Goal: Task Accomplishment & Management: Use online tool/utility

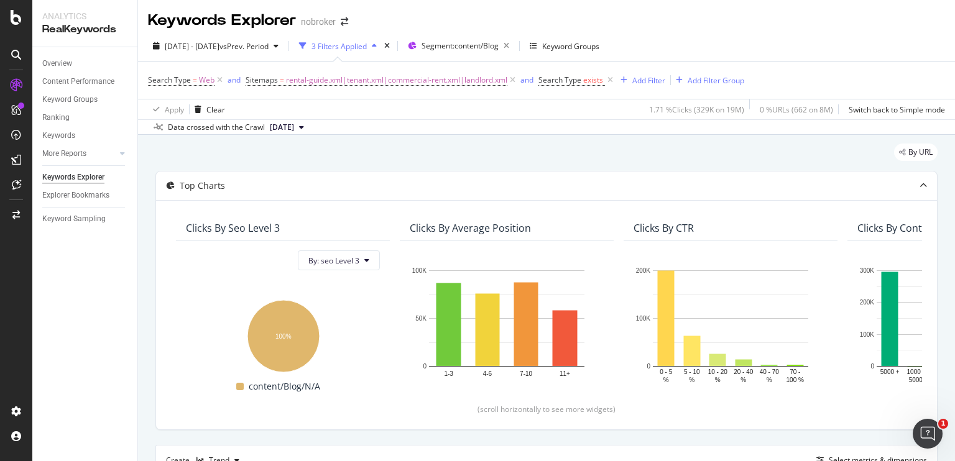
scroll to position [0, 99]
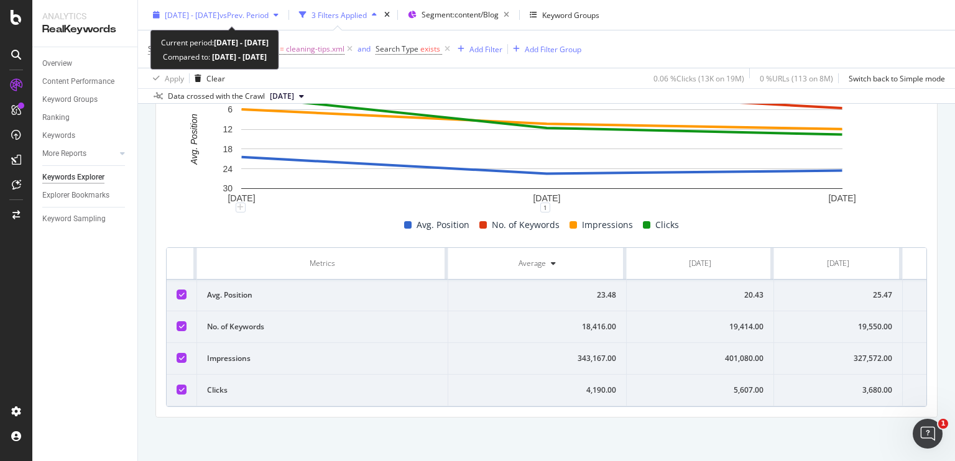
click at [216, 9] on div "[DATE] - [DATE] vs Prev. Period" at bounding box center [216, 15] width 136 height 19
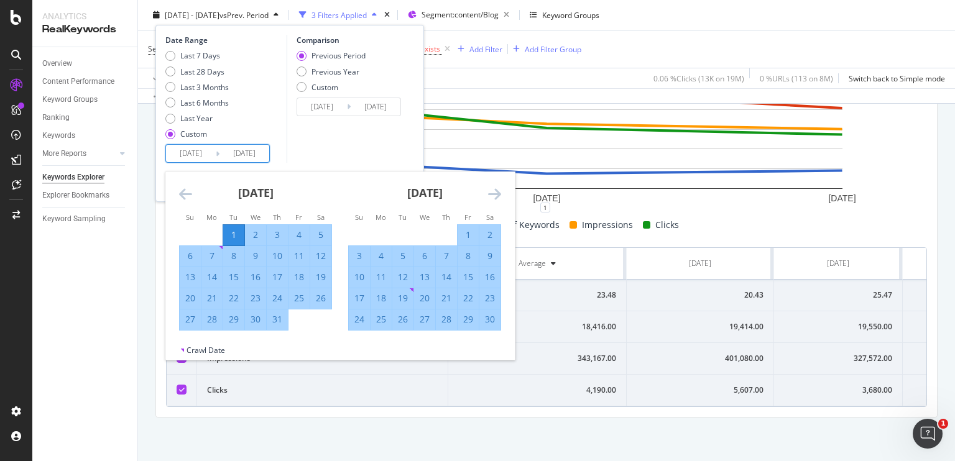
click at [187, 154] on input "[DATE]" at bounding box center [191, 153] width 50 height 17
click at [186, 193] on icon "Move backward to switch to the previous month." at bounding box center [185, 194] width 13 height 15
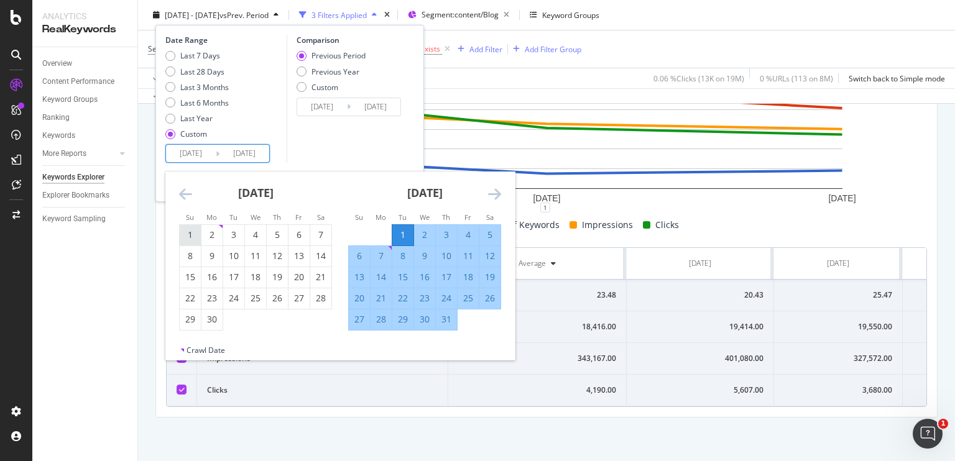
click at [194, 231] on div "1" at bounding box center [190, 235] width 21 height 12
type input "[DATE]"
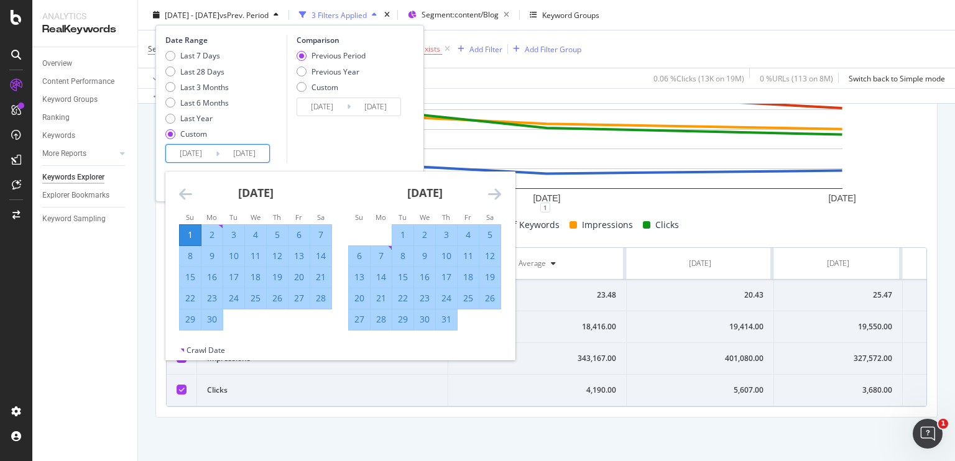
click at [353, 137] on div "Comparison Previous Period Previous Year Custom [DATE] Navigate forward to inte…" at bounding box center [346, 99] width 118 height 128
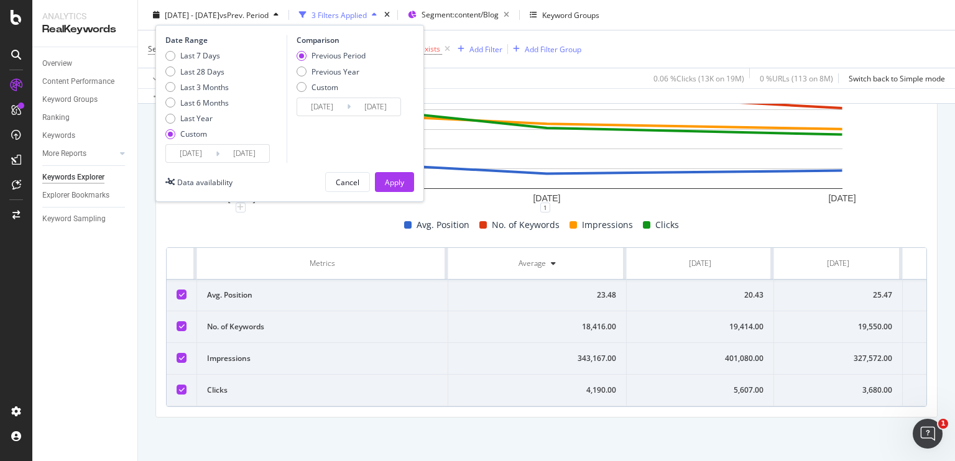
click at [390, 172] on button "Apply" at bounding box center [394, 182] width 39 height 20
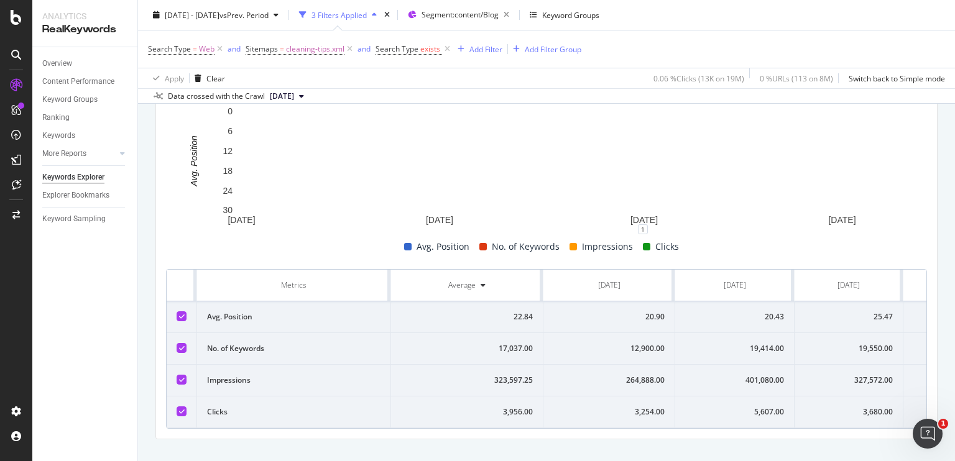
scroll to position [412, 0]
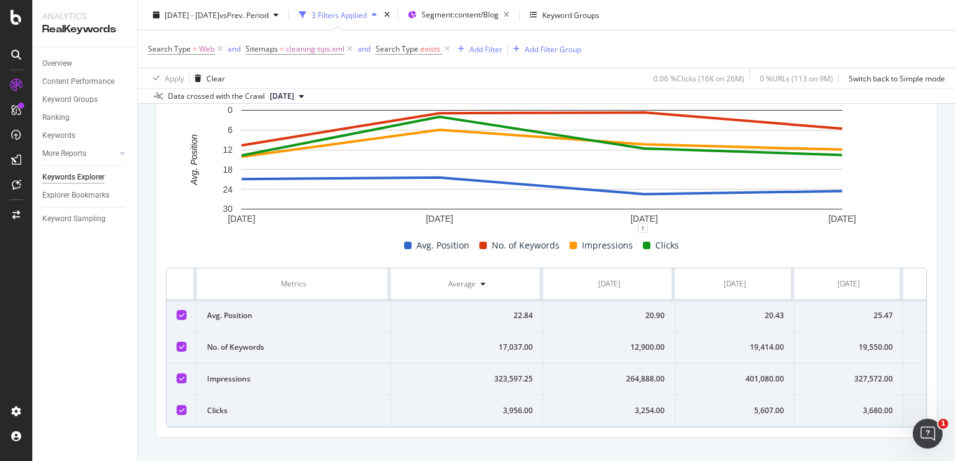
click at [758, 379] on div "401,080.00" at bounding box center [734, 379] width 99 height 11
copy div "401,080."
